Goal: Information Seeking & Learning: Learn about a topic

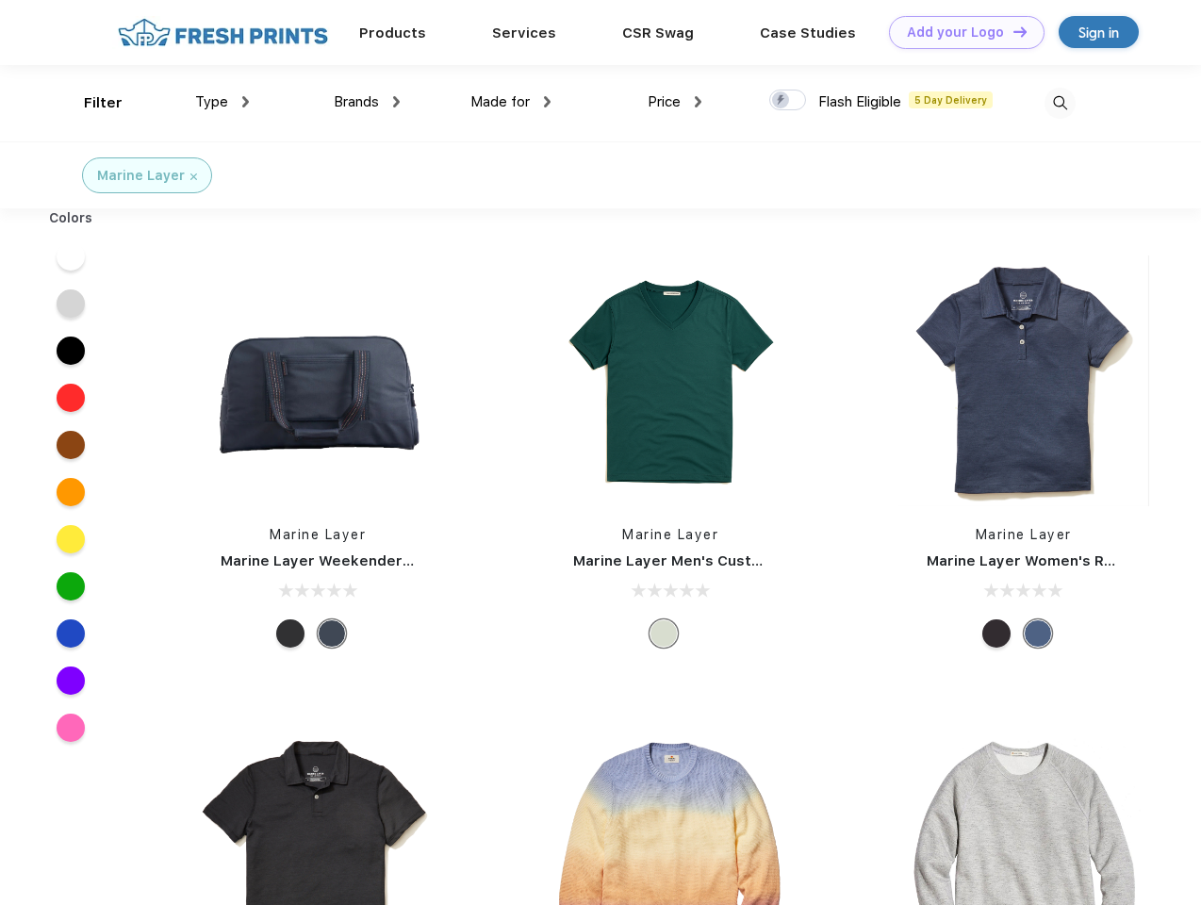
click at [960, 32] on link "Add your Logo Design Tool" at bounding box center [967, 32] width 156 height 33
click at [0, 0] on div "Design Tool" at bounding box center [0, 0] width 0 height 0
click at [1011, 31] on link "Add your Logo Design Tool" at bounding box center [967, 32] width 156 height 33
click at [90, 103] on div "Filter" at bounding box center [103, 103] width 39 height 22
click at [222, 102] on span "Type" at bounding box center [211, 101] width 33 height 17
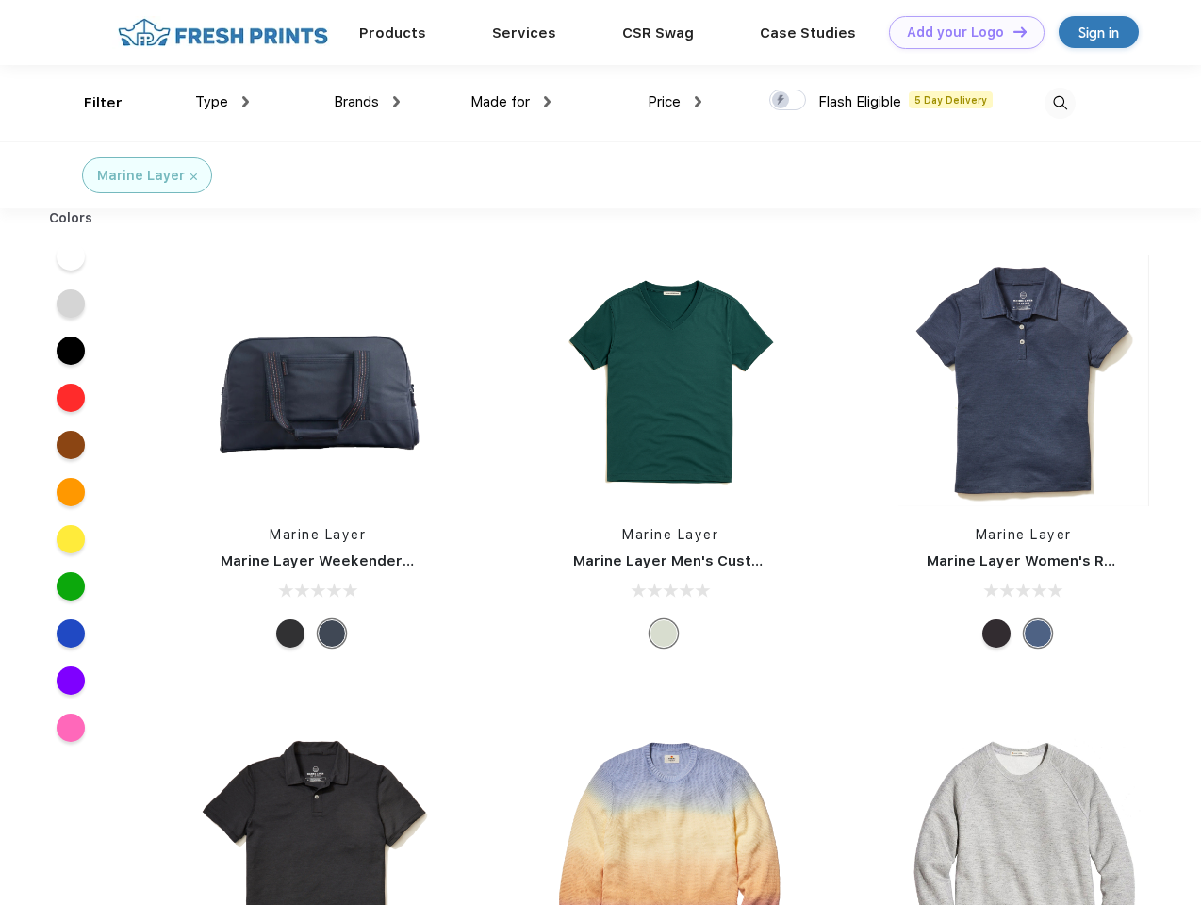
click at [367, 102] on span "Brands" at bounding box center [356, 101] width 45 height 17
click at [511, 102] on span "Made for" at bounding box center [499, 101] width 59 height 17
click at [675, 102] on span "Price" at bounding box center [664, 101] width 33 height 17
click at [788, 101] on div at bounding box center [787, 100] width 37 height 21
click at [781, 101] on input "checkbox" at bounding box center [775, 95] width 12 height 12
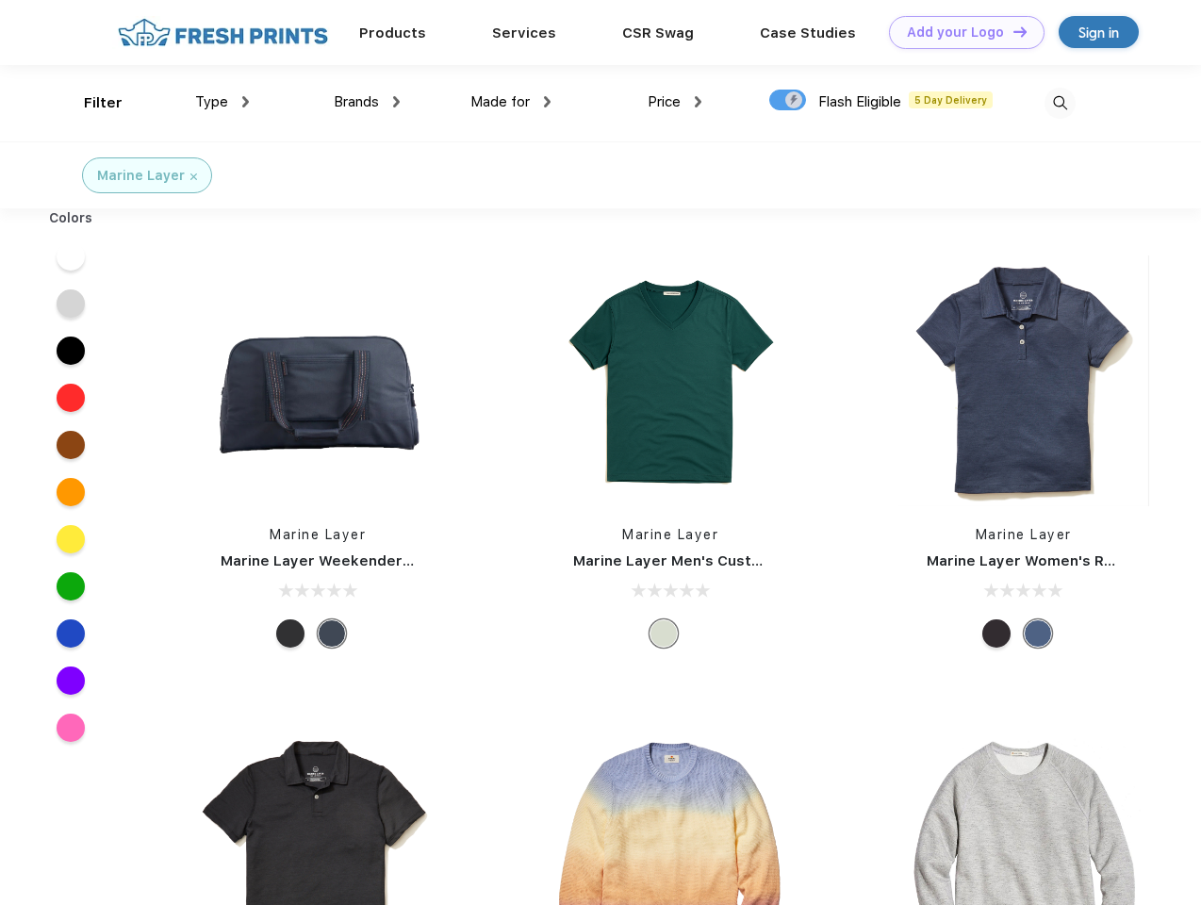
click at [1059, 103] on img at bounding box center [1059, 103] width 31 height 31
